Goal: Information Seeking & Learning: Learn about a topic

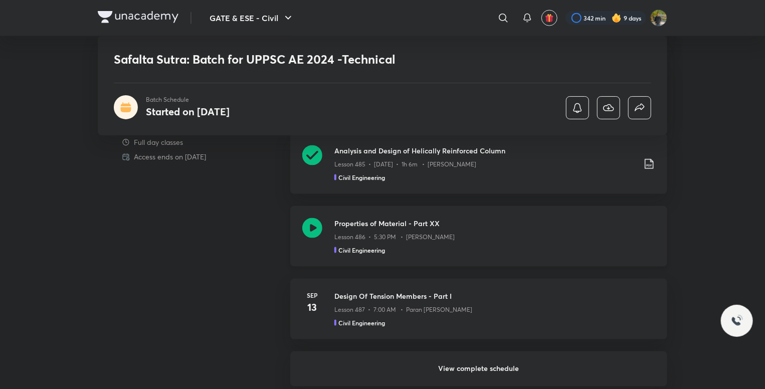
scroll to position [605, 0]
click at [525, 300] on div "Lesson 487 • 7:00 AM • Paran [PERSON_NAME]" at bounding box center [494, 306] width 321 height 13
click at [499, 294] on h3 "Design Of Tension Members - Part I" at bounding box center [494, 295] width 321 height 11
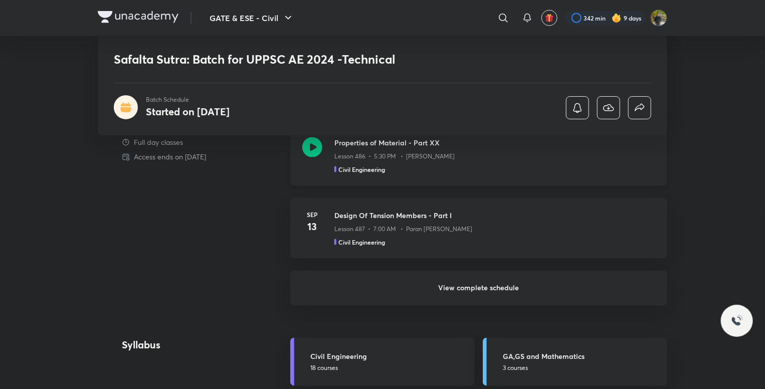
scroll to position [682, 0]
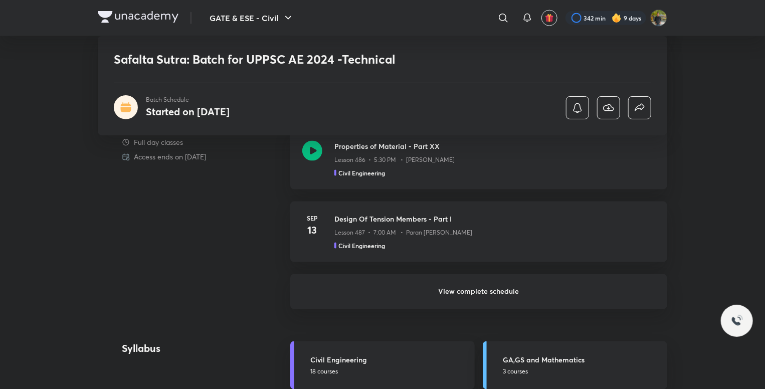
click at [493, 289] on h6 "View complete schedule" at bounding box center [478, 291] width 377 height 35
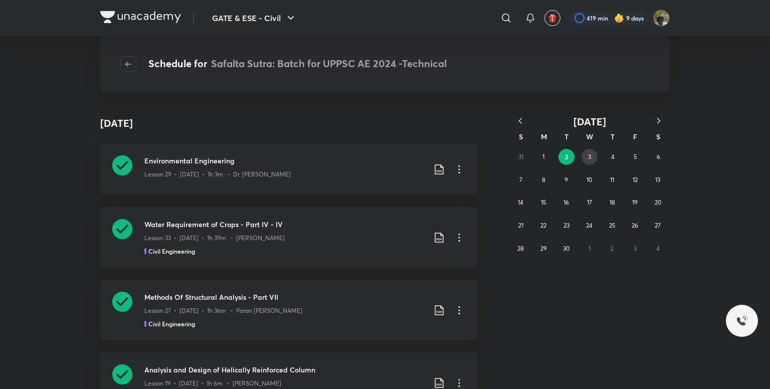
click at [587, 152] on button "3" at bounding box center [589, 157] width 16 height 16
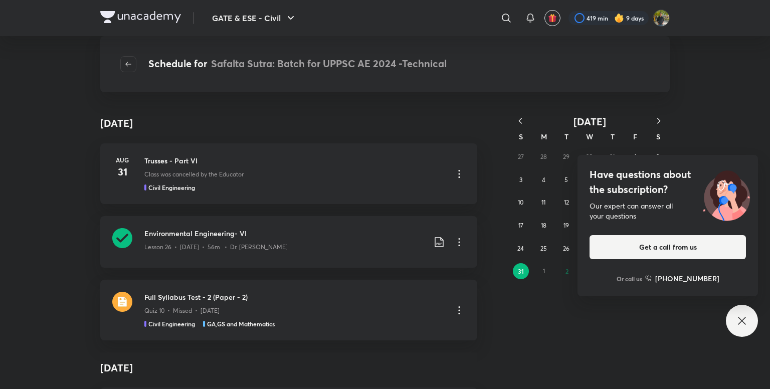
click at [567, 268] on div "27 28 29 30 31 1 2 3 4 5 6 7 8 9 10 11 12 13 14 15 16 17 18 19 20 21 22 23 24 2…" at bounding box center [589, 213] width 160 height 137
click at [742, 311] on div "Have questions about the subscription? Our expert can answer all your questions…" at bounding box center [742, 321] width 32 height 32
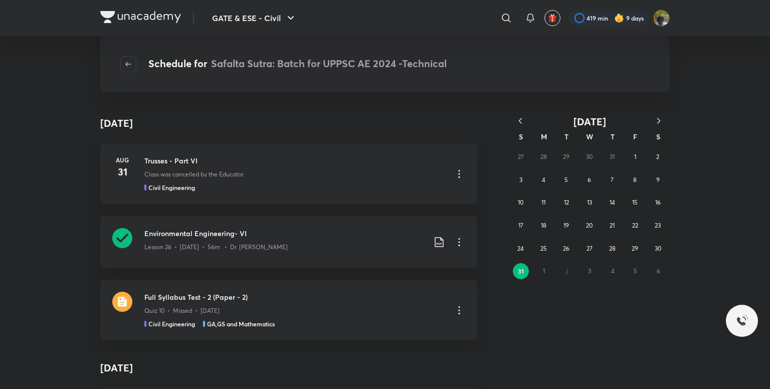
click at [571, 271] on div "27 28 29 30 31 1 2 3 4 5 6 7 8 9 10 11 12 13 14 15 16 17 18 19 20 21 22 23 24 2…" at bounding box center [589, 213] width 160 height 137
click at [565, 272] on div "27 28 29 30 31 1 2 3 4 5 6 7 8 9 10 11 12 13 14 15 16 17 18 19 20 21 22 23 24 2…" at bounding box center [589, 213] width 160 height 137
click at [567, 272] on div "27 28 29 30 31 1 2 3 4 5 6 7 8 9 10 11 12 13 14 15 16 17 18 19 20 21 22 23 24 2…" at bounding box center [589, 213] width 160 height 137
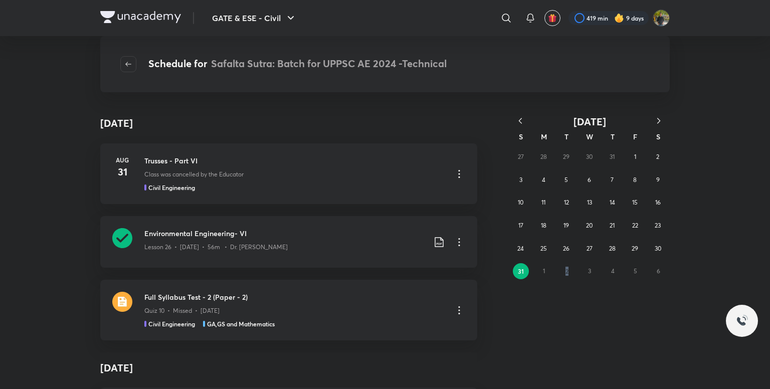
click at [658, 123] on icon "button" at bounding box center [658, 121] width 10 height 10
click at [538, 159] on button "1" at bounding box center [544, 157] width 16 height 16
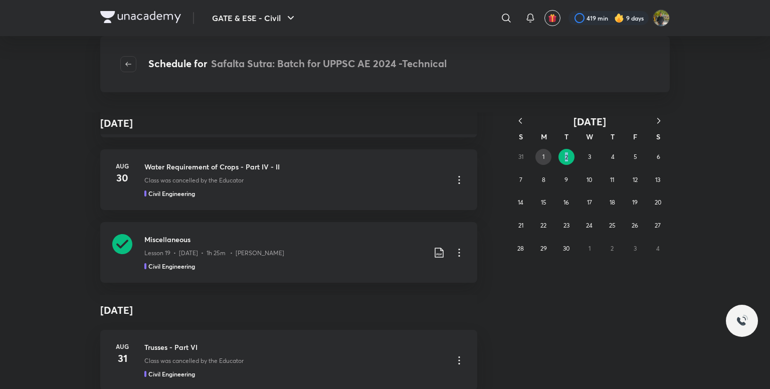
scroll to position [10082, 0]
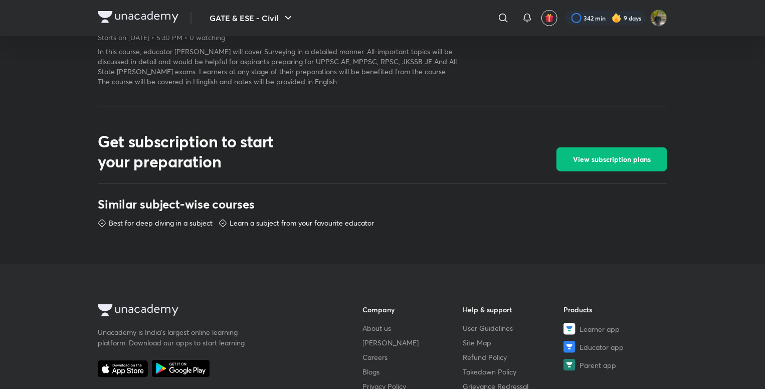
scroll to position [366, 0]
